Goal: Navigation & Orientation: Find specific page/section

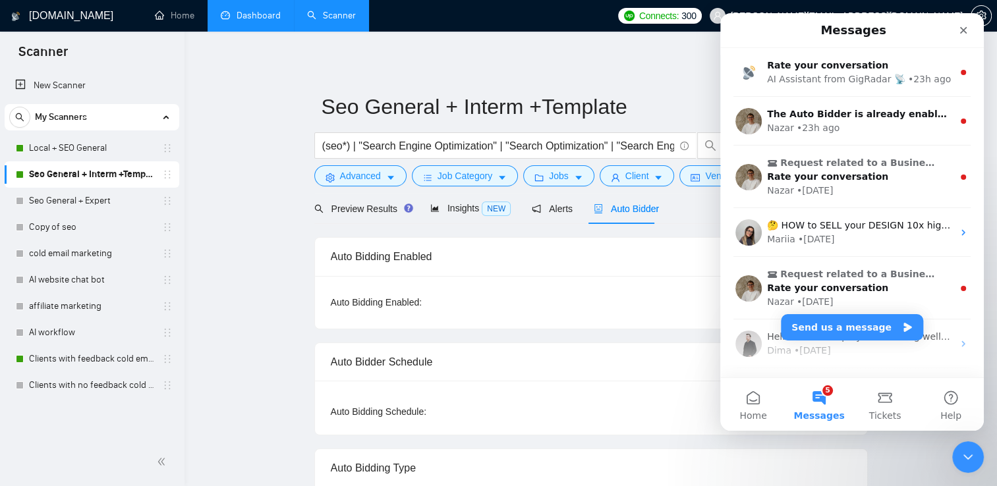
click at [262, 17] on link "Dashboard" at bounding box center [251, 15] width 60 height 11
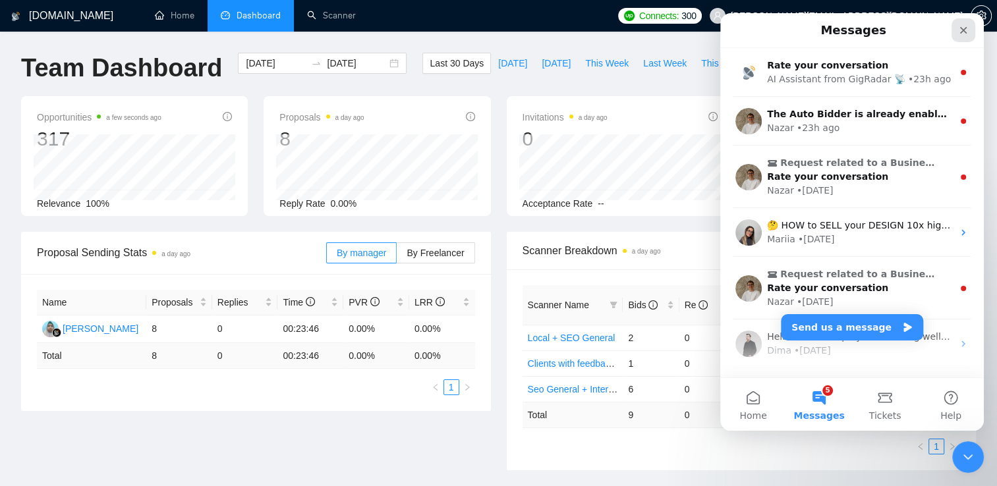
click at [965, 38] on div "Close" at bounding box center [963, 30] width 24 height 24
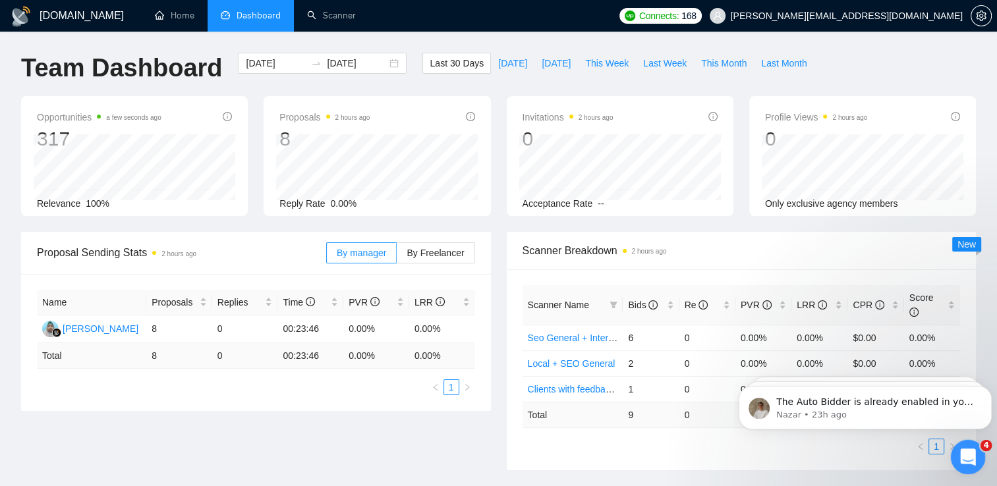
click at [981, 462] on div "Open Intercom Messenger" at bounding box center [966, 455] width 32 height 32
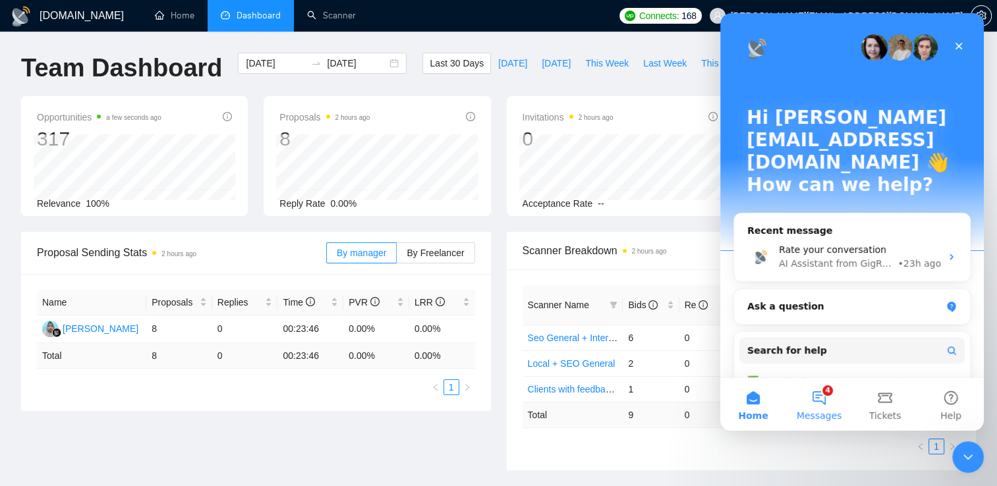
click at [820, 399] on button "4 Messages" at bounding box center [819, 404] width 66 height 53
